Goal: Obtain resource: Download file/media

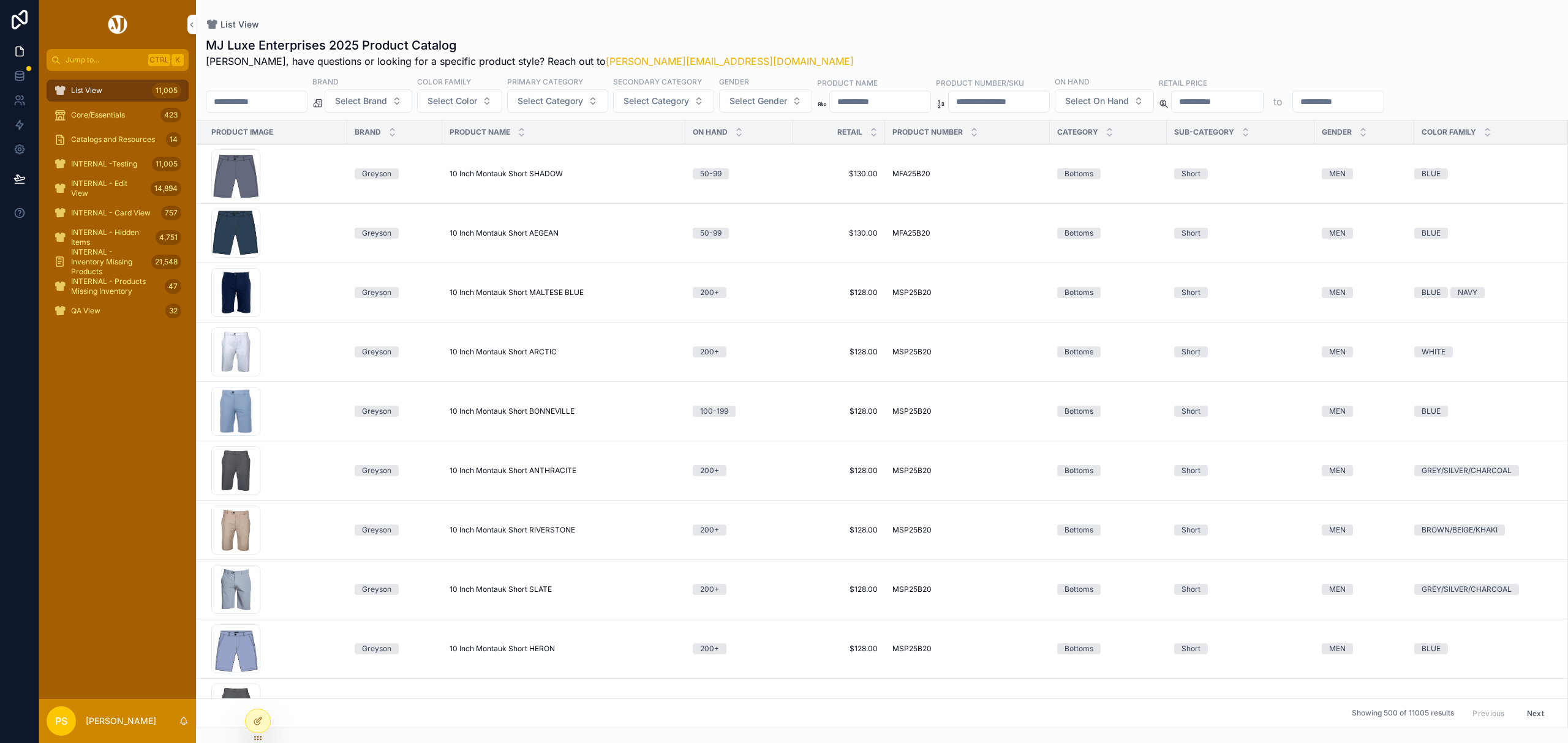
click at [273, 93] on input "scrollable content" at bounding box center [256, 101] width 100 height 17
type input "*"
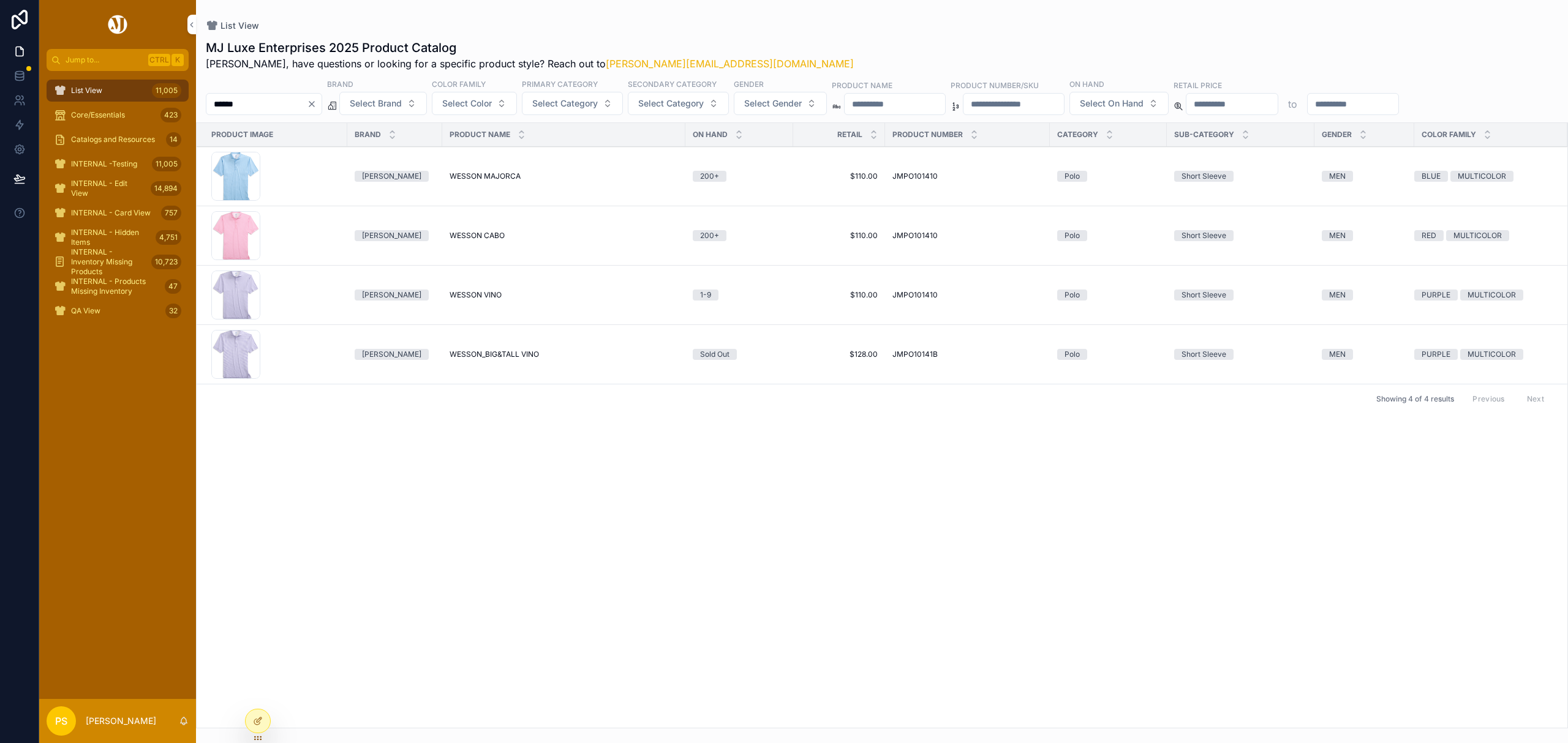
click at [265, 100] on input "******" at bounding box center [256, 104] width 100 height 17
type input "****"
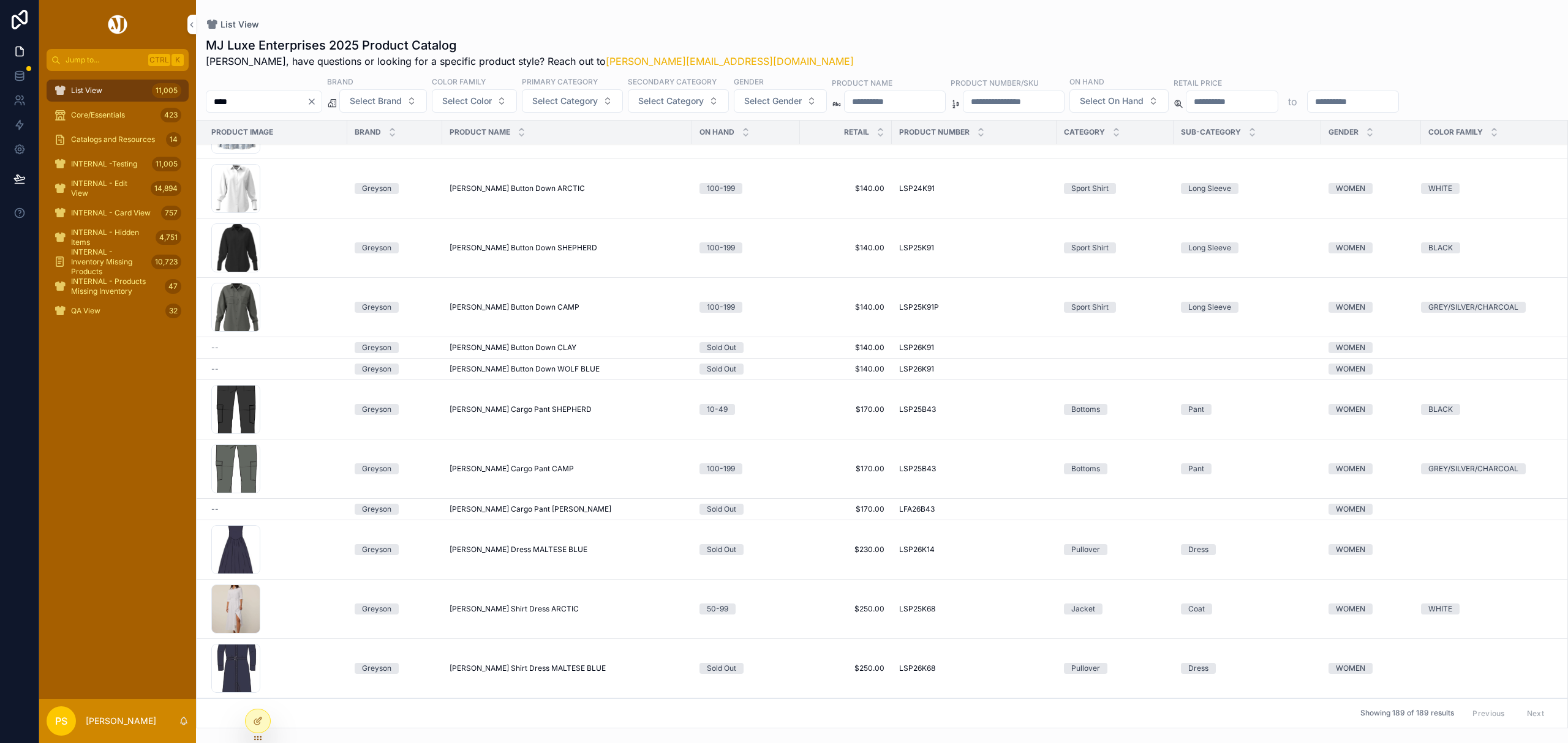
scroll to position [82, 0]
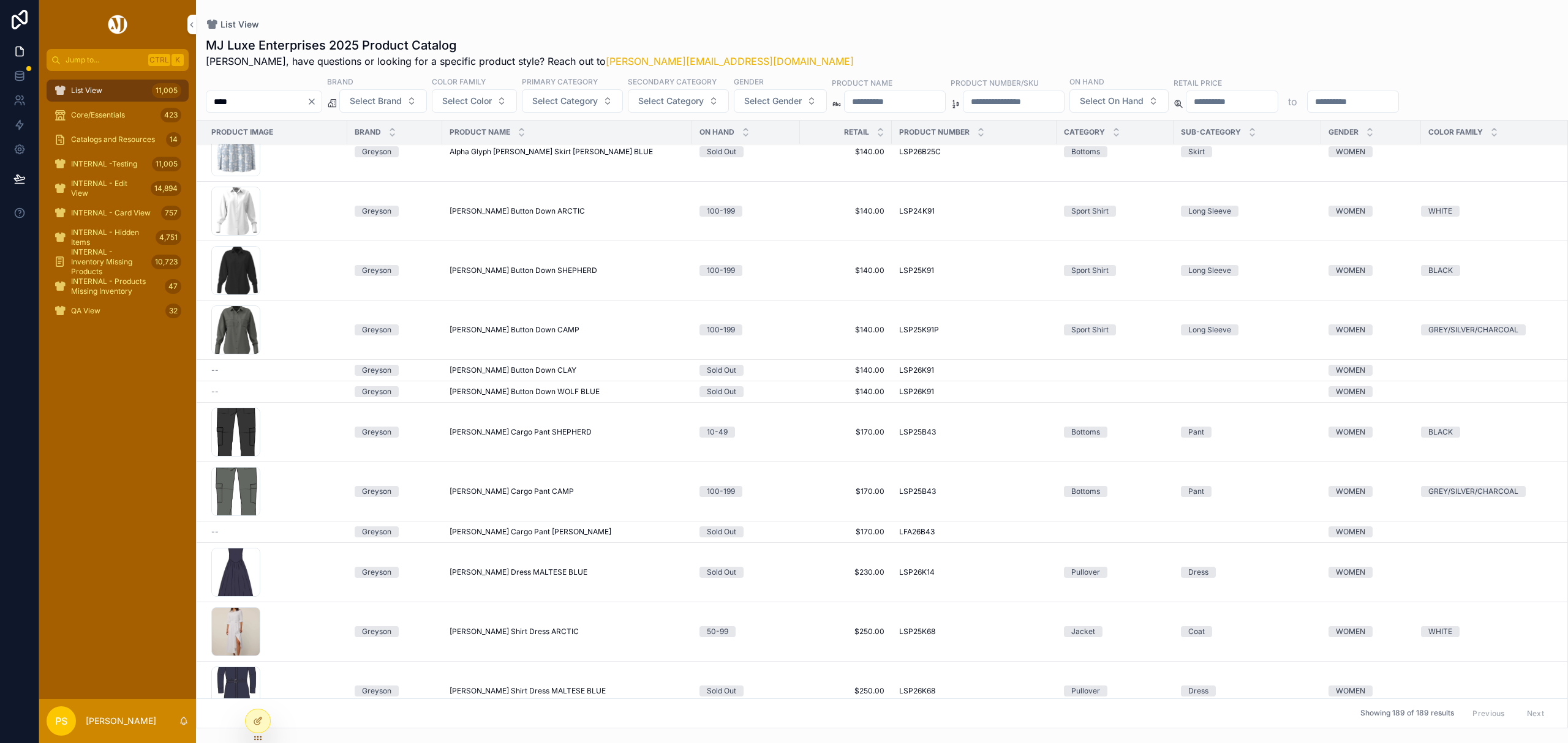
click at [788, 94] on button "Select Gender" at bounding box center [780, 101] width 93 height 23
click at [745, 170] on div "WOMEN" at bounding box center [815, 171] width 170 height 20
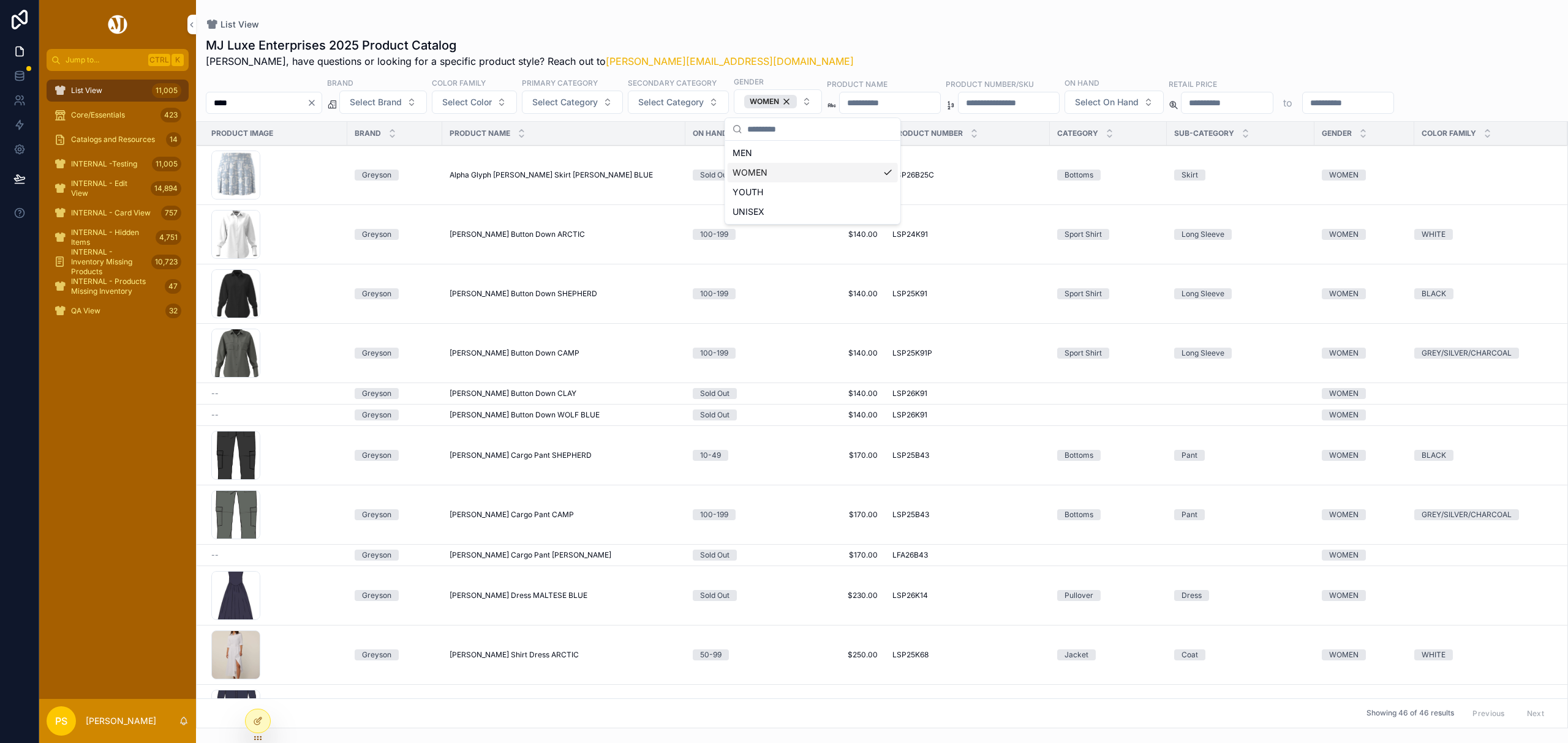
click at [427, 104] on button "Select Brand" at bounding box center [383, 102] width 88 height 23
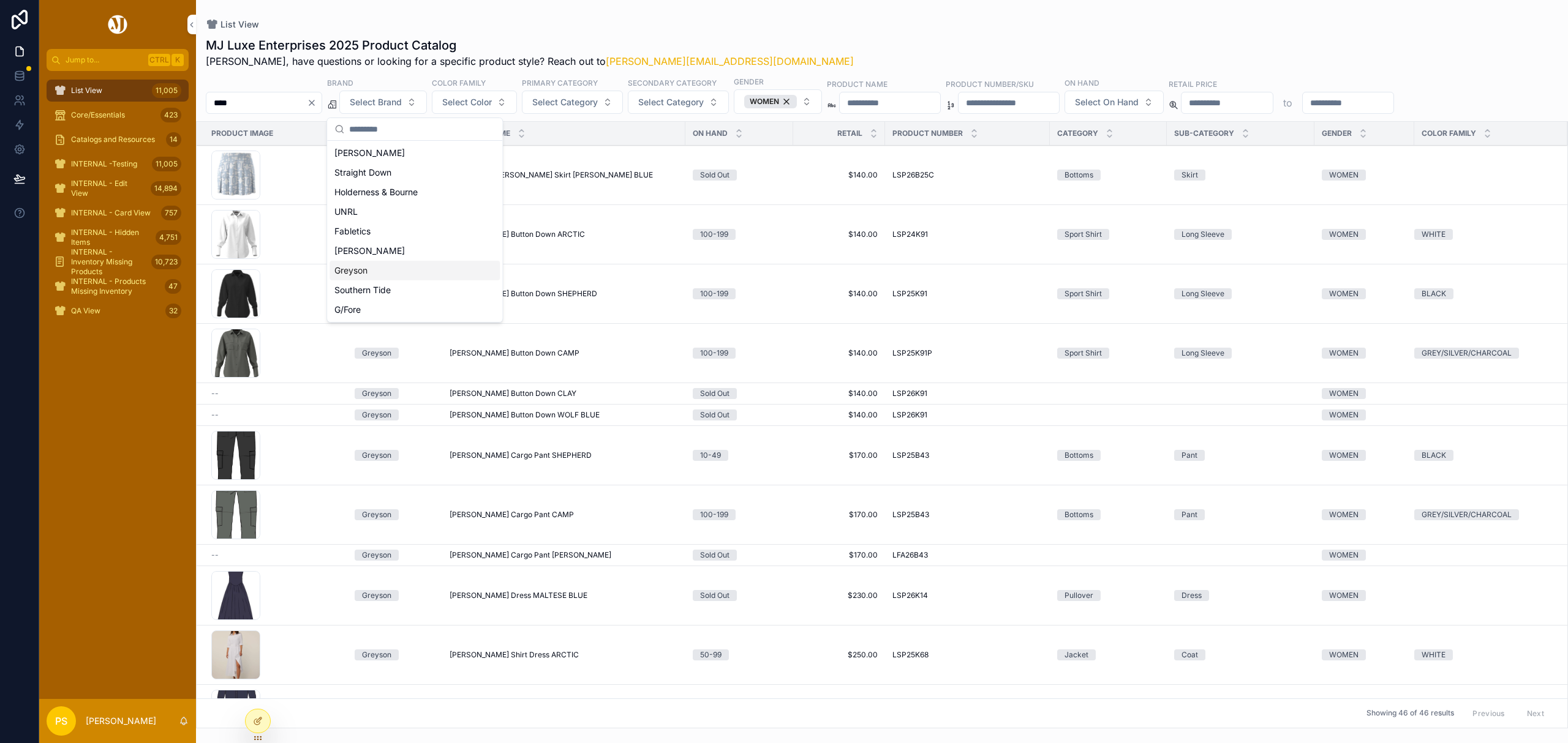
click at [384, 272] on div "Greyson" at bounding box center [415, 271] width 170 height 20
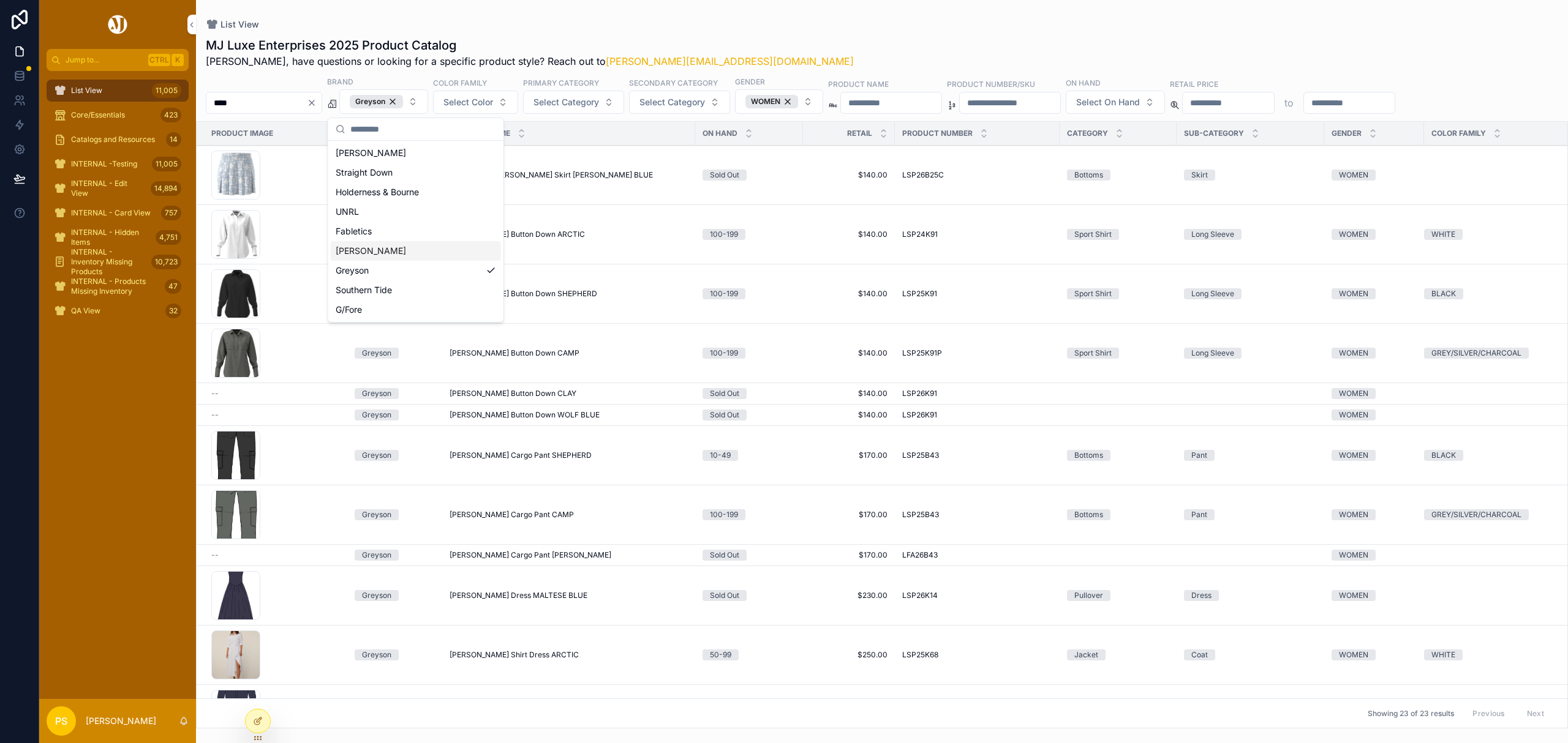
click at [760, 28] on div "List View" at bounding box center [882, 24] width 1352 height 10
click at [518, 110] on button "Select Color" at bounding box center [475, 102] width 85 height 23
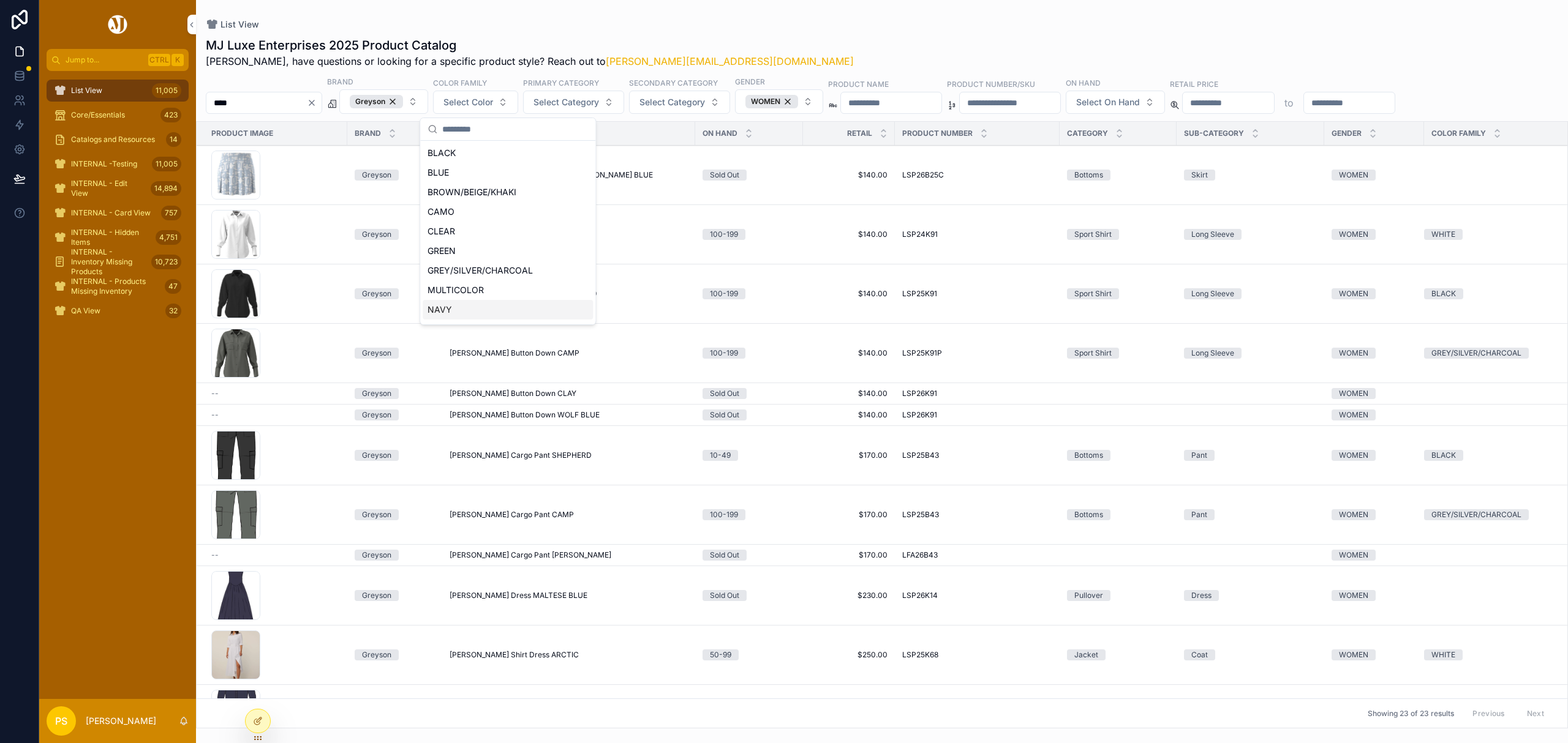
click at [474, 306] on div "NAVY" at bounding box center [508, 310] width 170 height 20
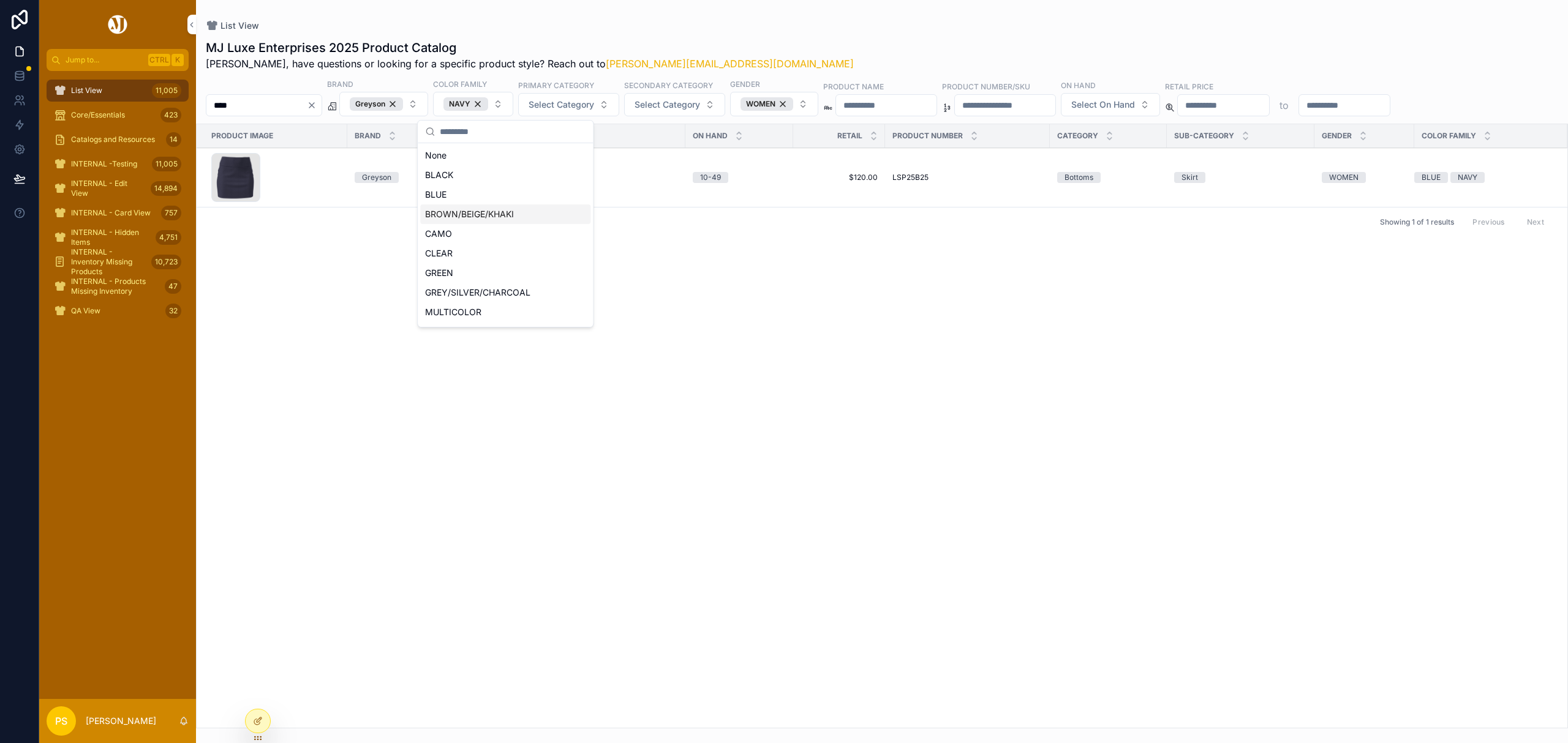
click at [730, 30] on div "List View" at bounding box center [882, 26] width 1352 height 13
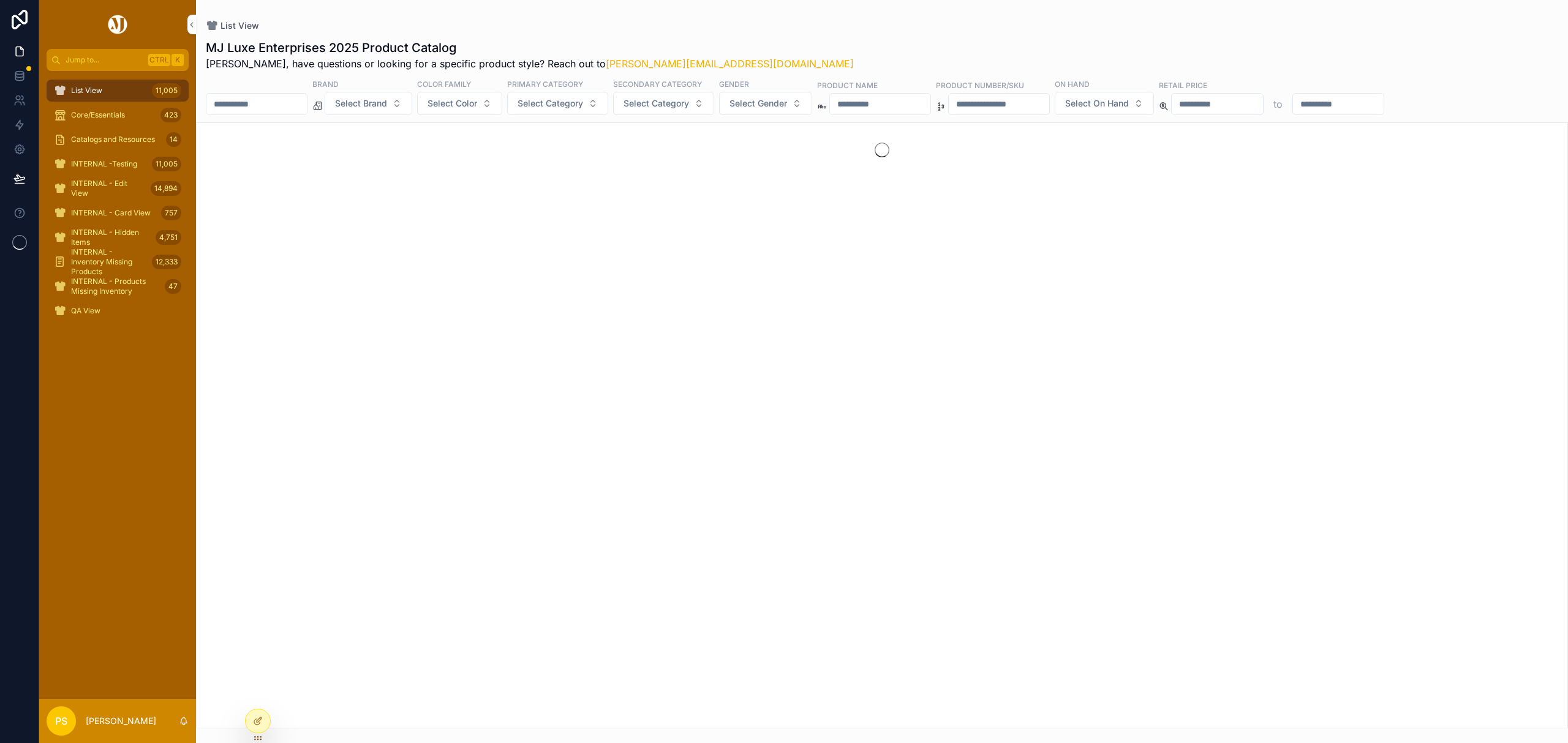
click at [103, 134] on div "Catalogs and Resources 14" at bounding box center [117, 140] width 127 height 20
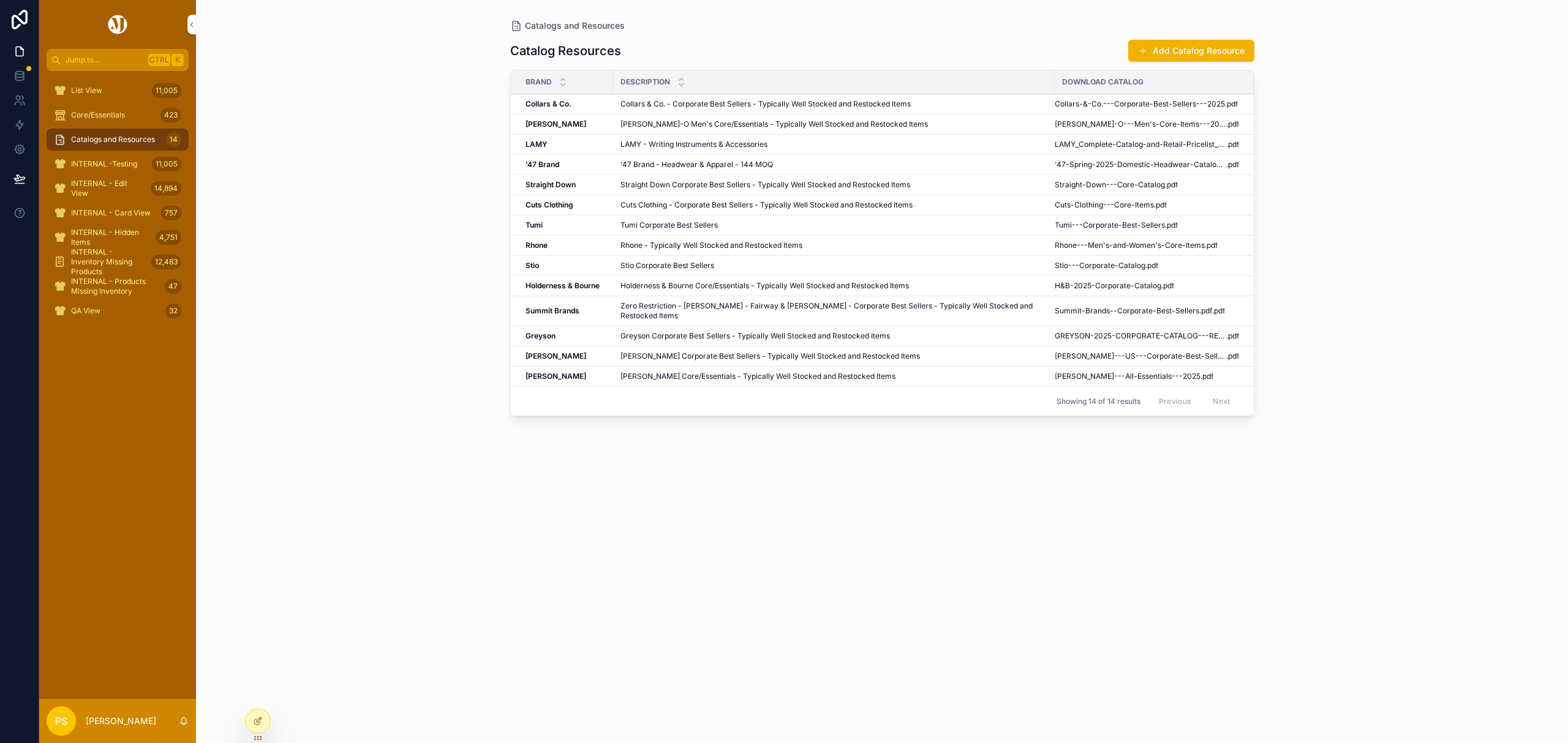
click at [535, 99] on td "Collars & Co. Collars & Co." at bounding box center [562, 104] width 102 height 20
click at [575, 103] on div "Collars & Co. Collars & Co." at bounding box center [566, 104] width 80 height 10
click at [682, 99] on td "Collars & Co. - Corporate Best Sellers - Typically Well Stocked and Restocked I…" at bounding box center [834, 104] width 442 height 20
click at [1060, 107] on span "Collars-&-Co.---Corporate-Best-Sellers---2025" at bounding box center [1140, 104] width 170 height 10
click at [349, 244] on div "Catalogs and Resources Catalog Resources Add Catalog Resource Brand Description…" at bounding box center [881, 372] width 1372 height 743
